Goal: Information Seeking & Learning: Learn about a topic

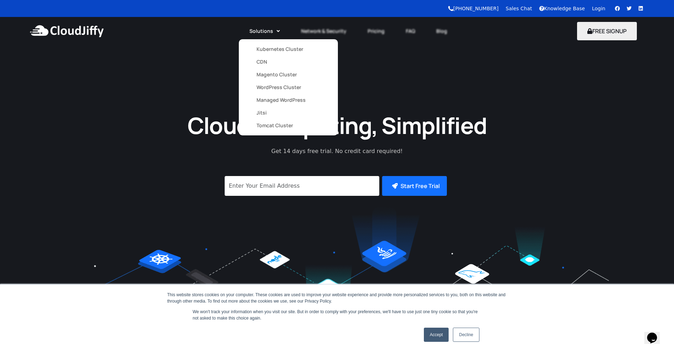
click at [271, 49] on link "Kubernetes Cluster" at bounding box center [289, 49] width 64 height 13
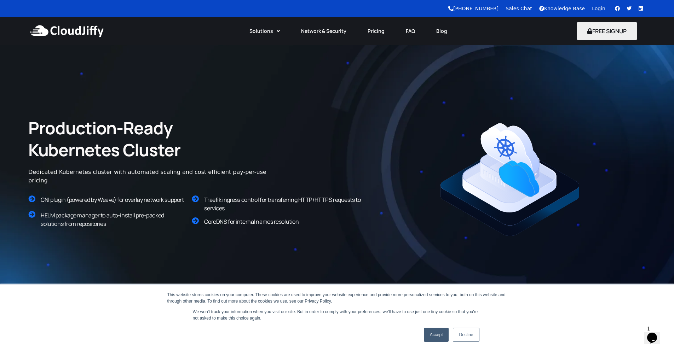
click at [656, 334] on icon "Chat widget" at bounding box center [652, 338] width 10 height 11
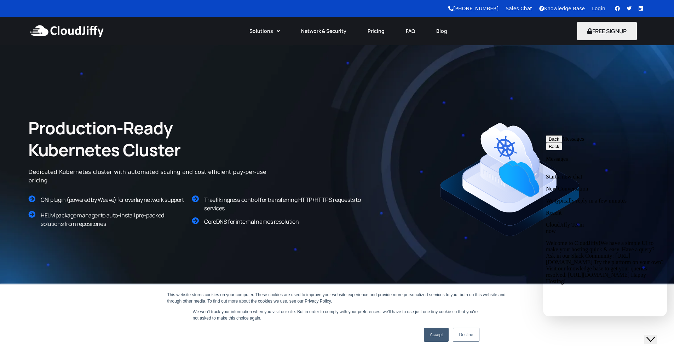
click at [619, 80] on div "Production-Ready Kubernetes Cluster Dedicated Kubernetes cluster with automated…" at bounding box center [337, 180] width 632 height 212
